Goal: Task Accomplishment & Management: Manage account settings

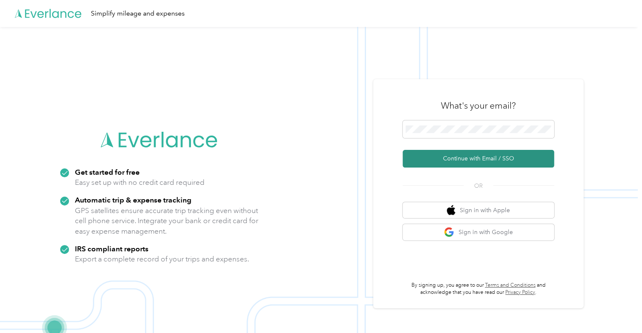
click at [482, 159] on button "Continue with Email / SSO" at bounding box center [479, 159] width 152 height 18
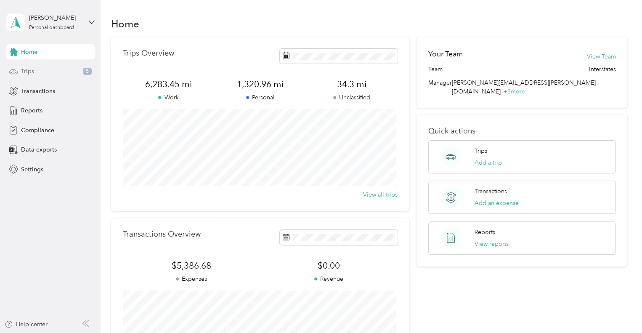
click at [36, 72] on div "Trips 5" at bounding box center [50, 71] width 88 height 15
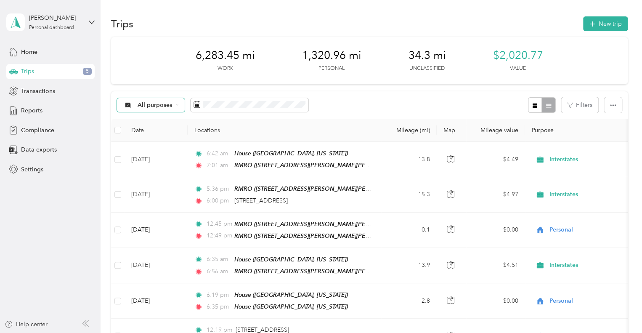
click at [173, 102] on div "All purposes" at bounding box center [151, 105] width 68 height 14
click at [160, 133] on span "Unclassified" at bounding box center [158, 133] width 41 height 9
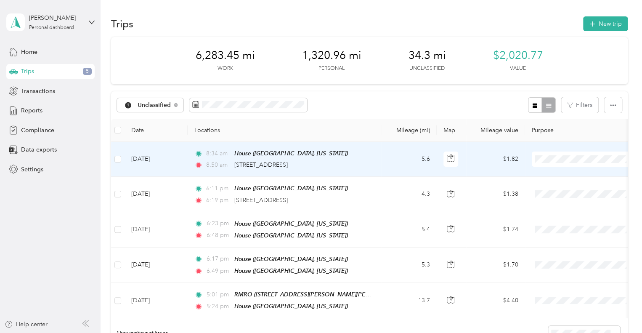
click at [387, 158] on td "5.6" at bounding box center [409, 159] width 56 height 35
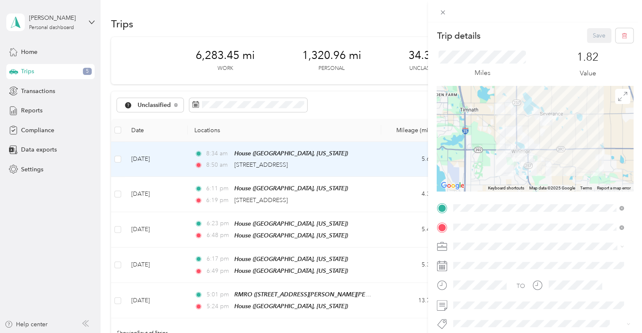
click at [305, 127] on div "Trip details Save This trip cannot be edited because it is either under review,…" at bounding box center [321, 166] width 642 height 333
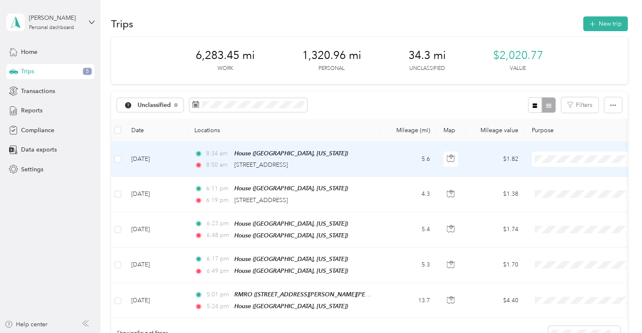
click at [564, 190] on span "Personal" at bounding box center [592, 188] width 78 height 9
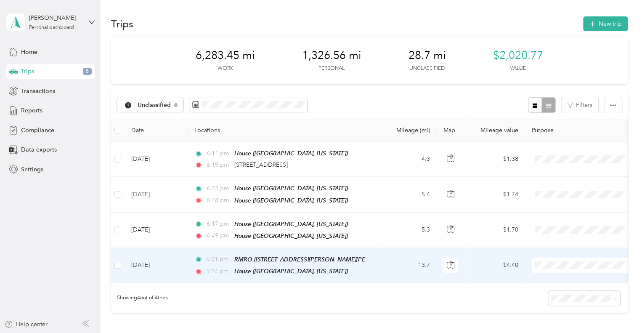
click at [387, 263] on td "13.7" at bounding box center [409, 265] width 56 height 35
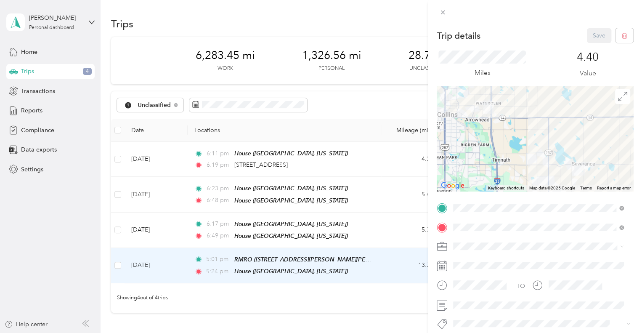
click at [374, 306] on div "Trip details Save This trip cannot be edited because it is either under review,…" at bounding box center [321, 166] width 642 height 333
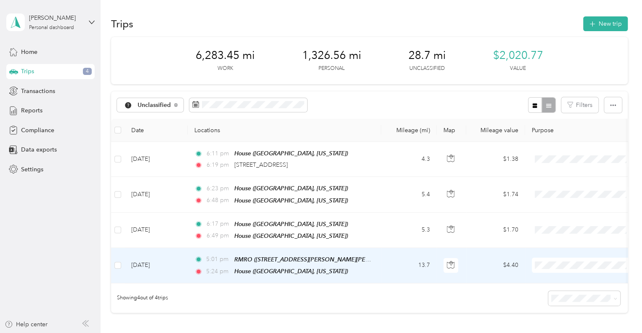
click at [560, 279] on span "Interstates" at bounding box center [592, 278] width 78 height 9
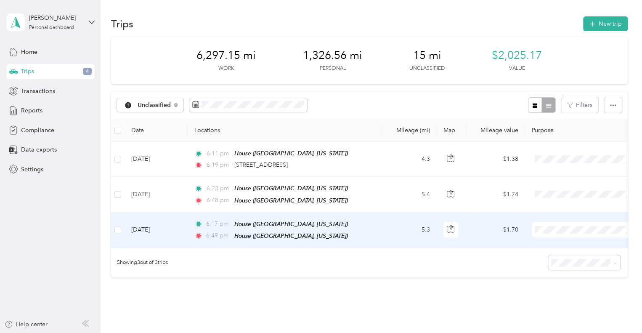
click at [399, 230] on td "5.3" at bounding box center [409, 230] width 56 height 35
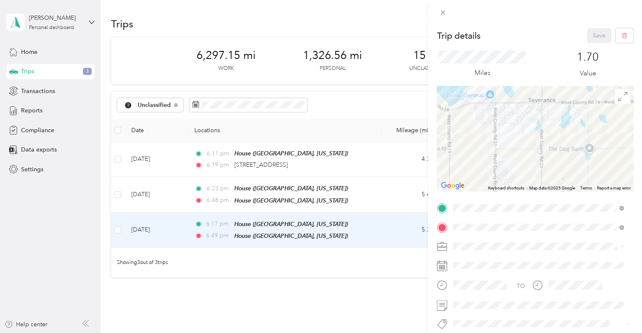
click at [472, 275] on span "Personal" at bounding box center [467, 275] width 22 height 7
click at [588, 43] on button "Save" at bounding box center [599, 35] width 24 height 15
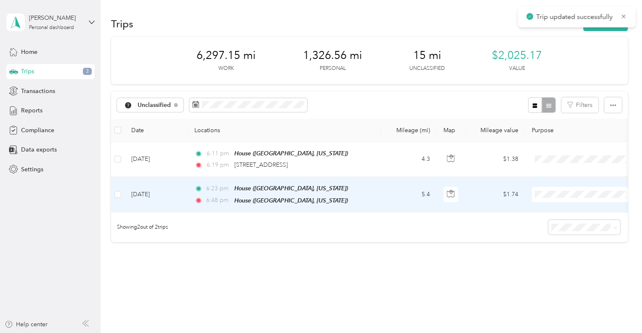
click at [396, 197] on td "5.4" at bounding box center [409, 194] width 56 height 35
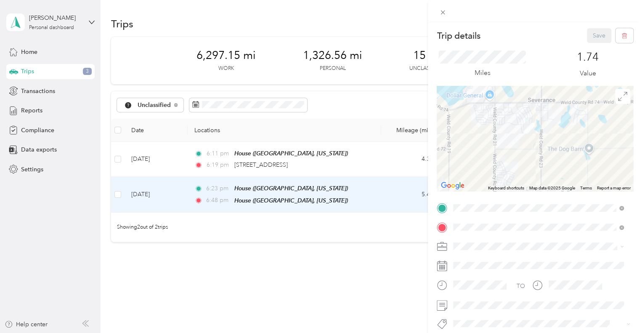
click at [471, 276] on span "Personal" at bounding box center [467, 274] width 22 height 7
click at [591, 39] on button "Save" at bounding box center [599, 35] width 24 height 15
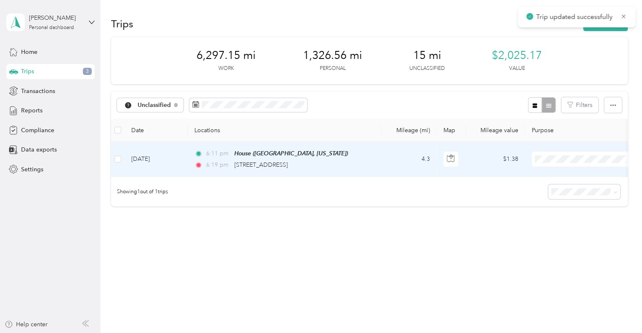
click at [401, 163] on td "4.3" at bounding box center [409, 159] width 56 height 35
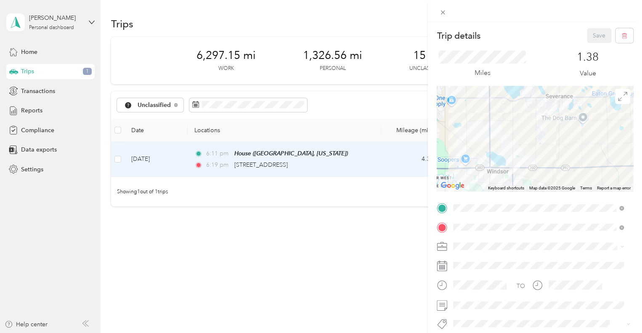
click at [374, 262] on div "Trip details Save This trip cannot be edited because it is either under review,…" at bounding box center [321, 166] width 642 height 333
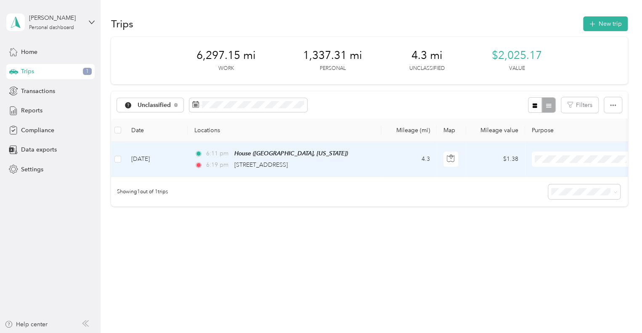
click at [389, 163] on td "4.3" at bounding box center [409, 159] width 56 height 35
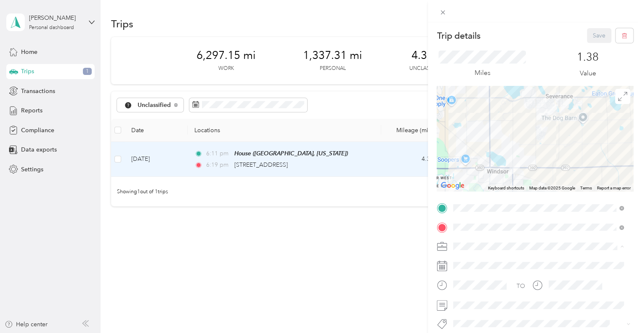
click at [472, 277] on div "Personal" at bounding box center [538, 275] width 165 height 9
click at [598, 35] on button "Save" at bounding box center [599, 35] width 24 height 15
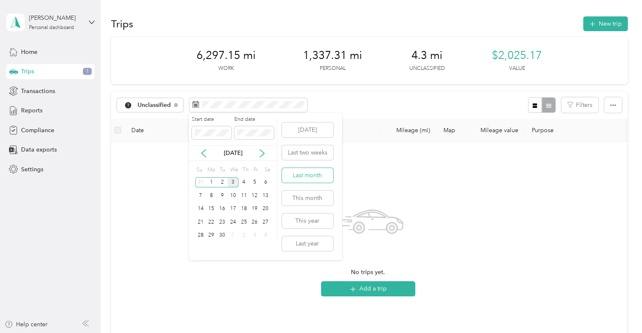
click at [310, 176] on button "Last month" at bounding box center [307, 175] width 51 height 15
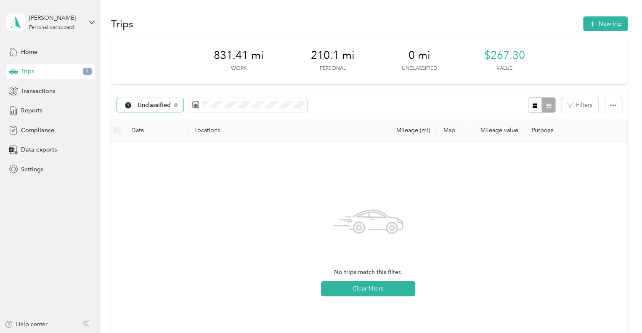
click at [168, 105] on span "Unclassified" at bounding box center [155, 105] width 34 height 6
click at [165, 119] on span "All purposes" at bounding box center [160, 120] width 44 height 9
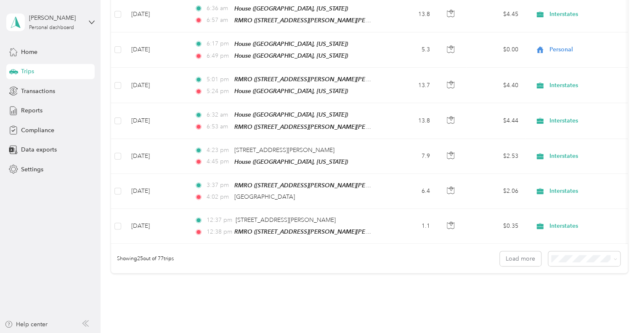
scroll to position [824, 0]
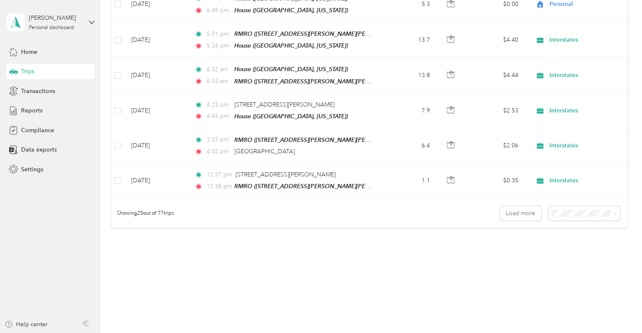
click at [574, 247] on span "100 per load" at bounding box center [569, 246] width 35 height 7
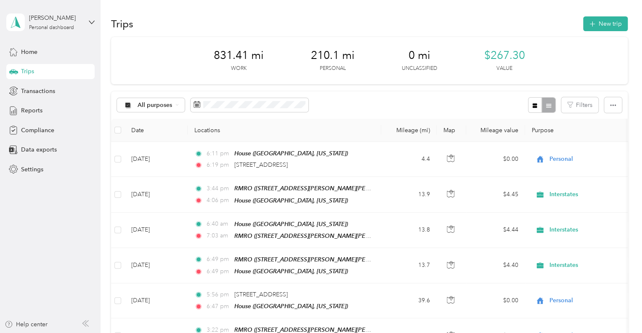
click at [138, 129] on th "Date" at bounding box center [156, 130] width 63 height 23
click at [534, 105] on icon "button" at bounding box center [535, 105] width 5 height 5
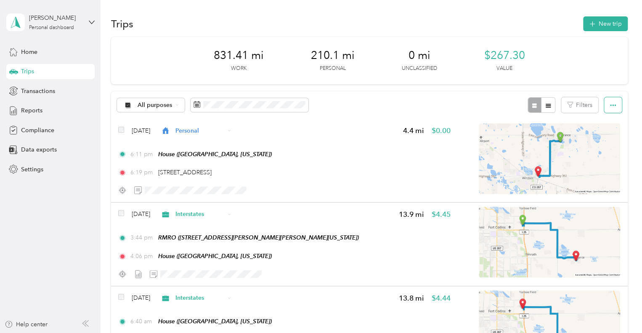
click at [607, 103] on button "button" at bounding box center [613, 105] width 18 height 16
click at [610, 102] on icon "button" at bounding box center [613, 105] width 6 height 6
click at [583, 101] on button "Filters" at bounding box center [579, 105] width 37 height 16
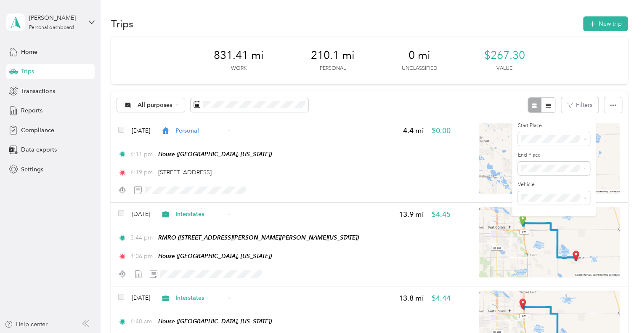
click at [396, 97] on div "All purposes Filters" at bounding box center [369, 104] width 517 height 27
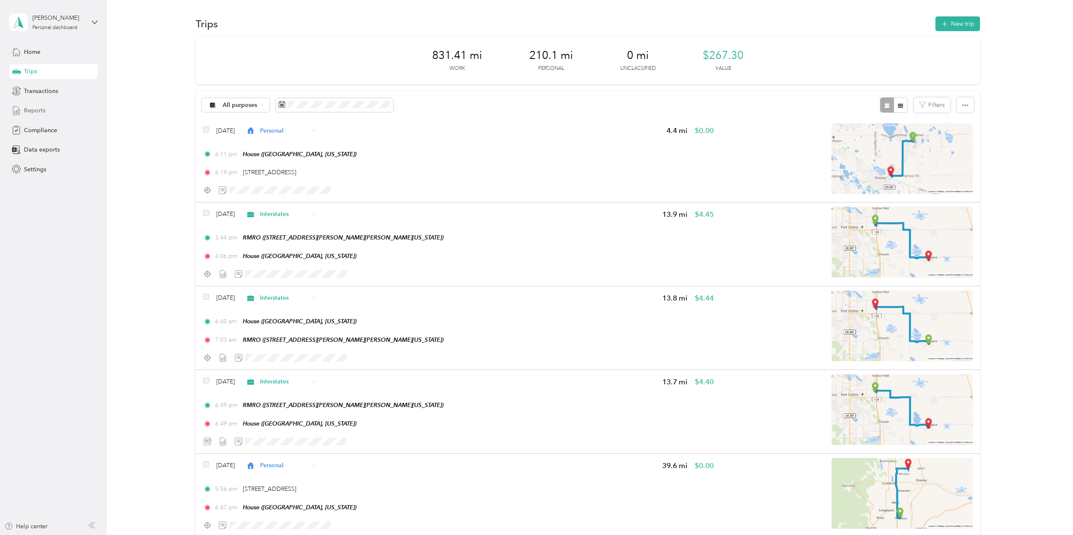
click at [39, 106] on span "Reports" at bounding box center [34, 110] width 21 height 9
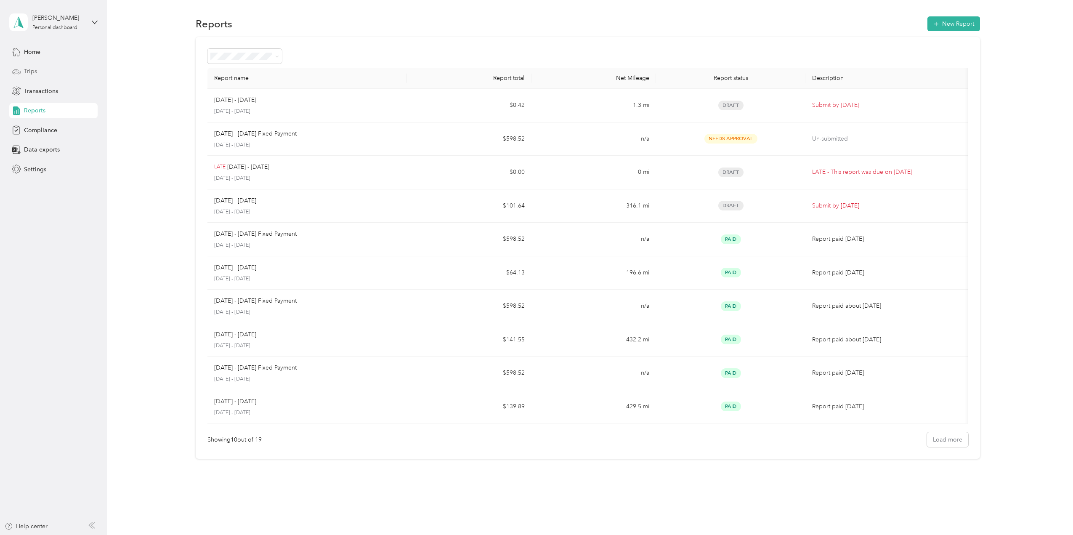
click at [31, 72] on span "Trips" at bounding box center [30, 71] width 13 height 9
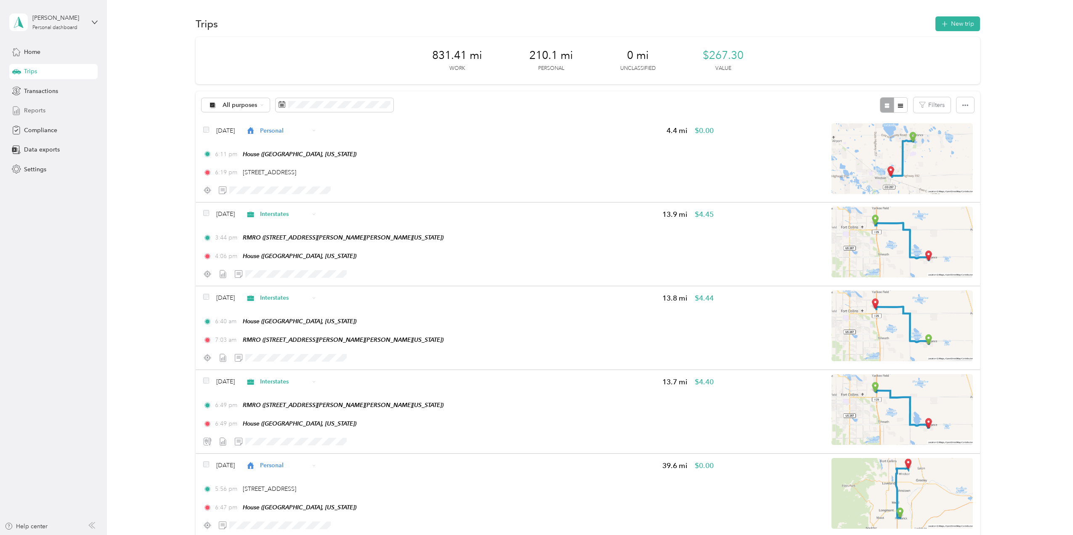
click at [41, 108] on span "Reports" at bounding box center [34, 110] width 21 height 9
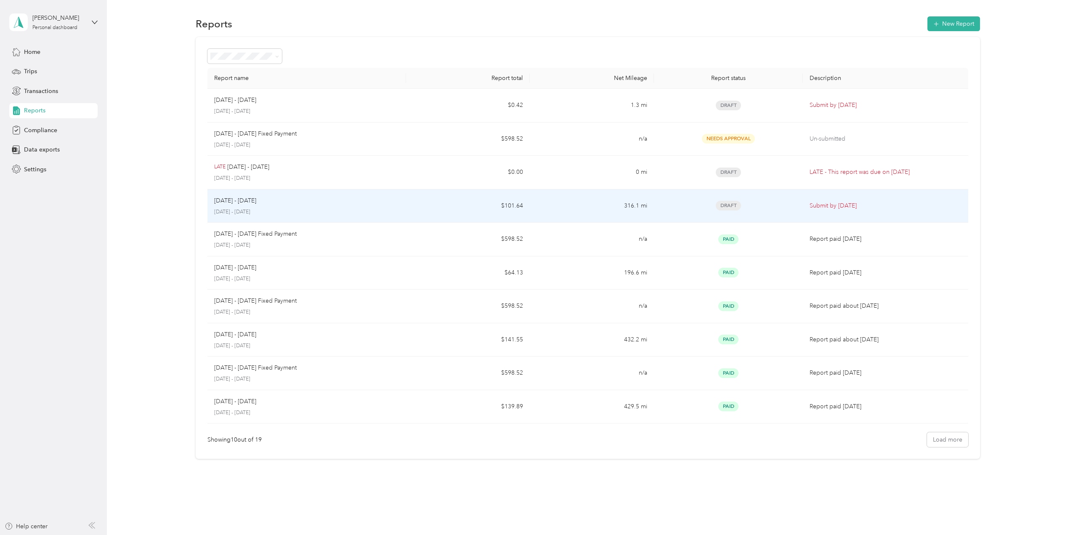
click at [417, 205] on td "$101.64" at bounding box center [468, 206] width 124 height 34
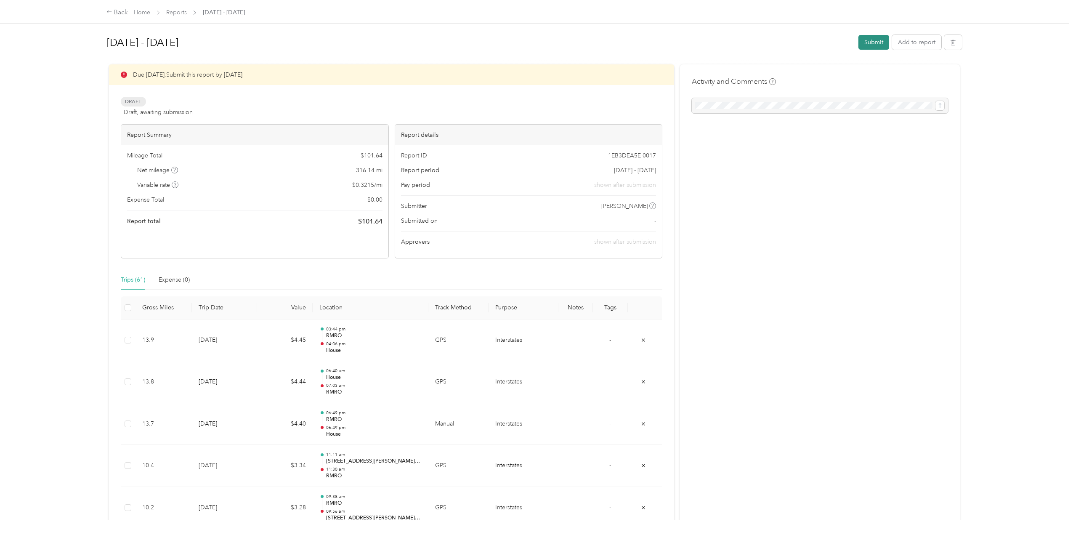
click at [642, 43] on button "Submit" at bounding box center [874, 42] width 31 height 15
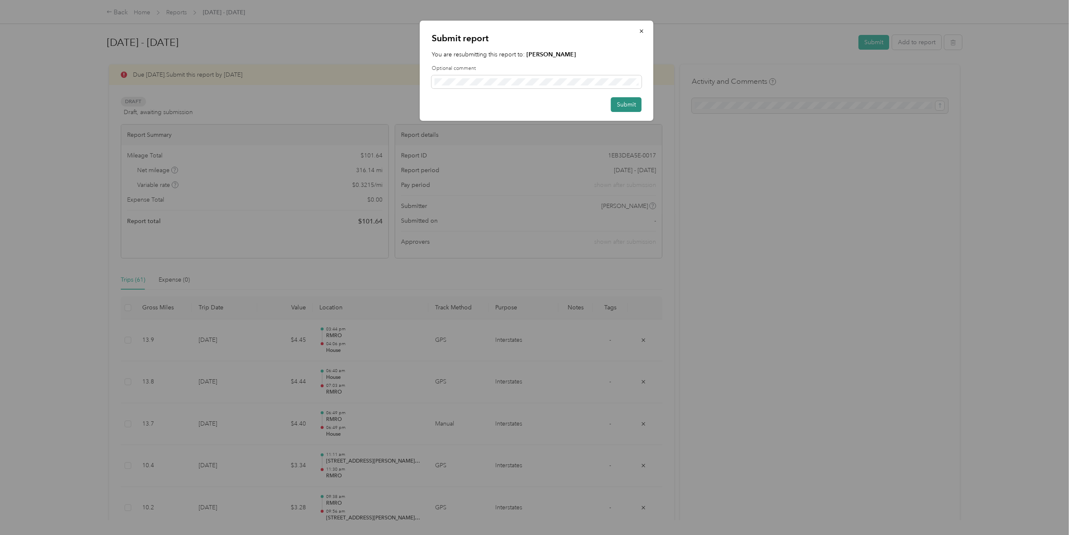
click at [628, 102] on button "Submit" at bounding box center [626, 104] width 31 height 15
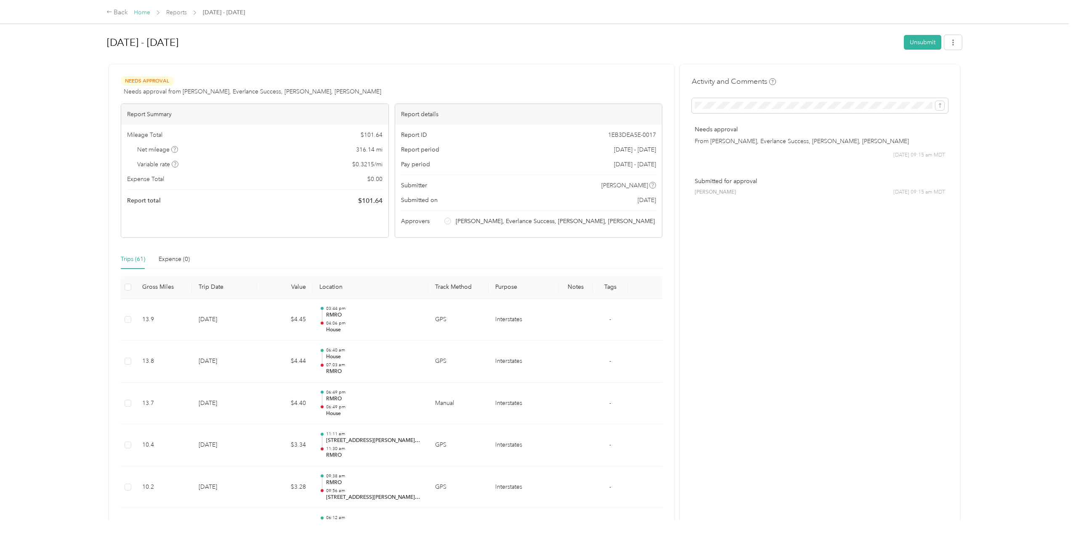
click at [146, 15] on link "Home" at bounding box center [142, 12] width 16 height 7
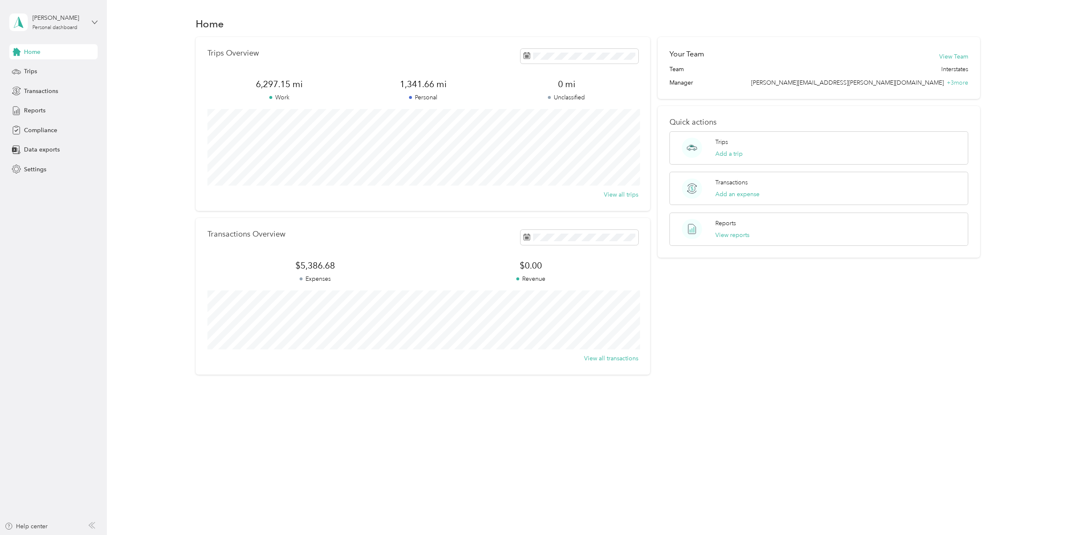
click at [94, 21] on icon at bounding box center [95, 22] width 6 height 6
click at [47, 71] on div "Log out" at bounding box center [33, 69] width 32 height 9
